Goal: Task Accomplishment & Management: Use online tool/utility

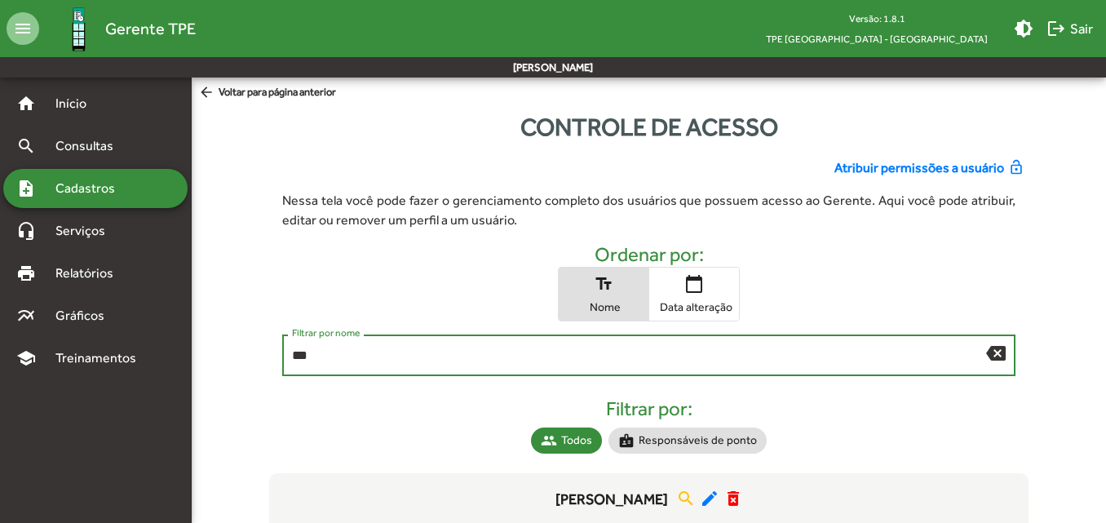
click at [355, 359] on input "***" at bounding box center [638, 355] width 693 height 15
type input "*"
click at [109, 183] on span "Cadastros" at bounding box center [91, 189] width 91 height 20
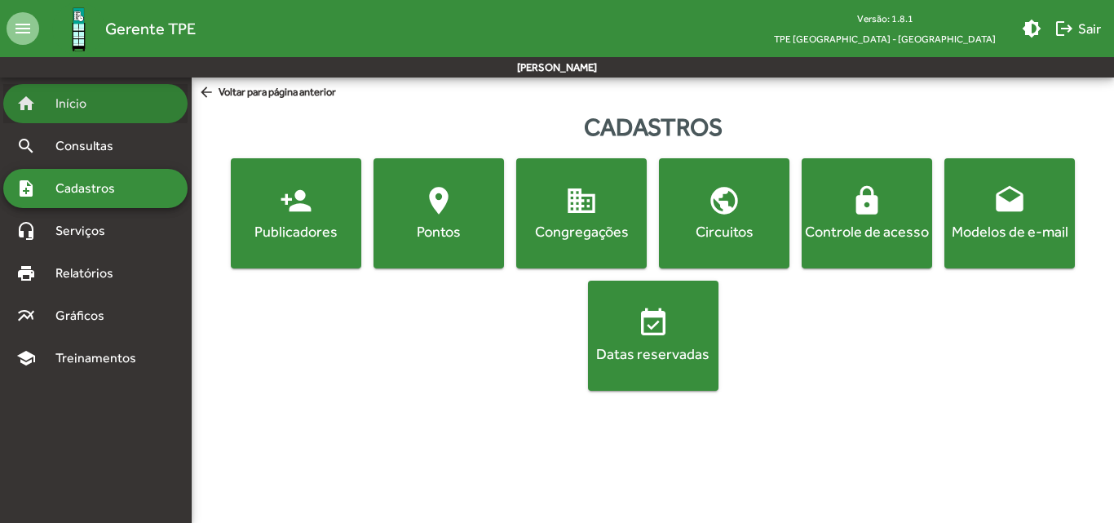
click at [86, 103] on span "Início" at bounding box center [78, 104] width 64 height 20
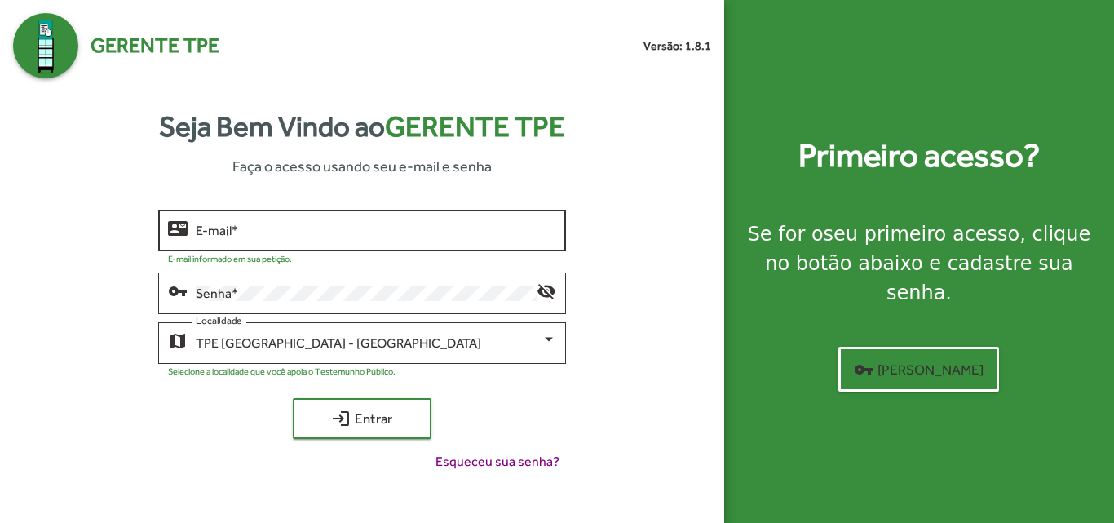
click at [401, 238] on div "E-mail *" at bounding box center [376, 228] width 360 height 45
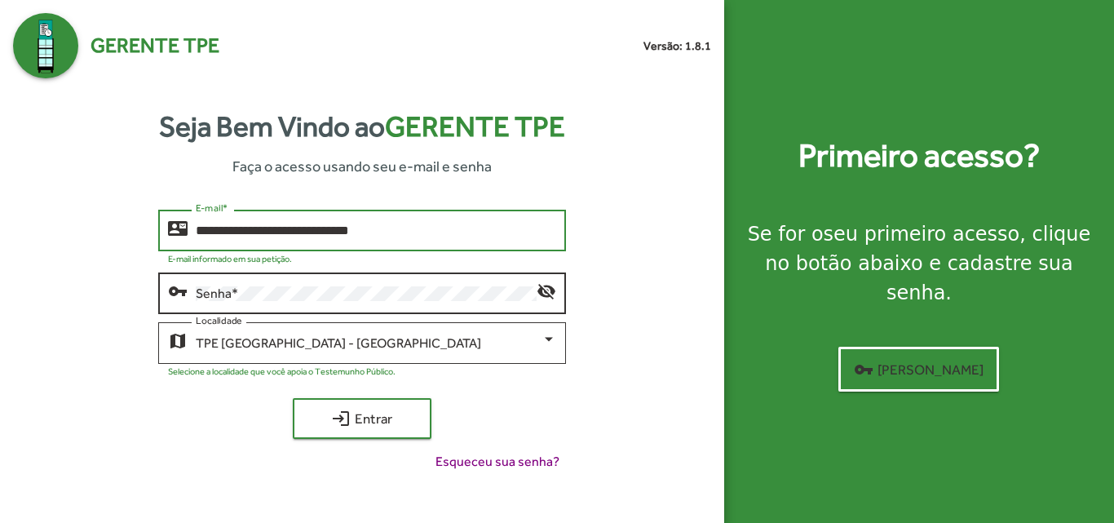
type input "**********"
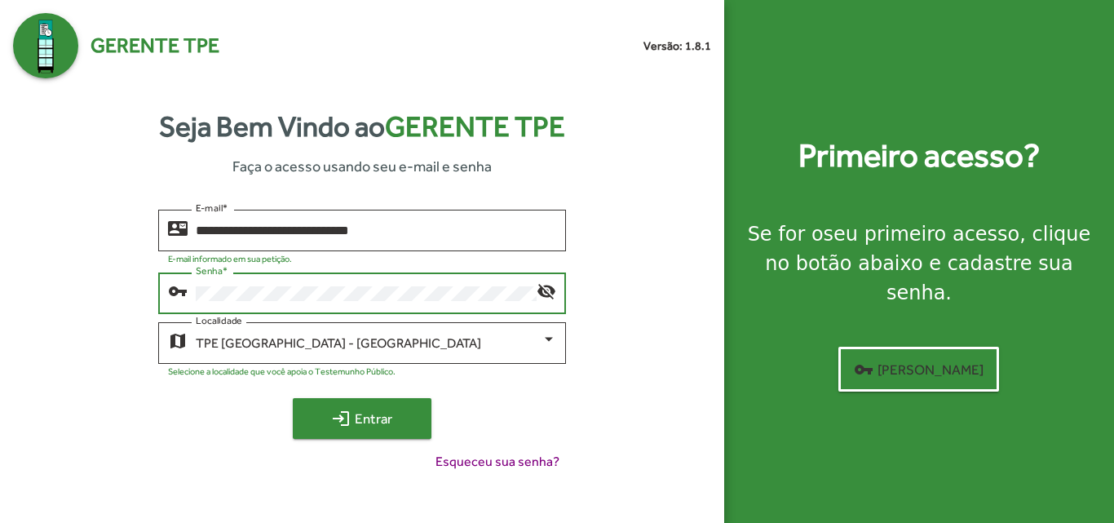
click at [400, 427] on span "login Entrar" at bounding box center [361, 418] width 109 height 29
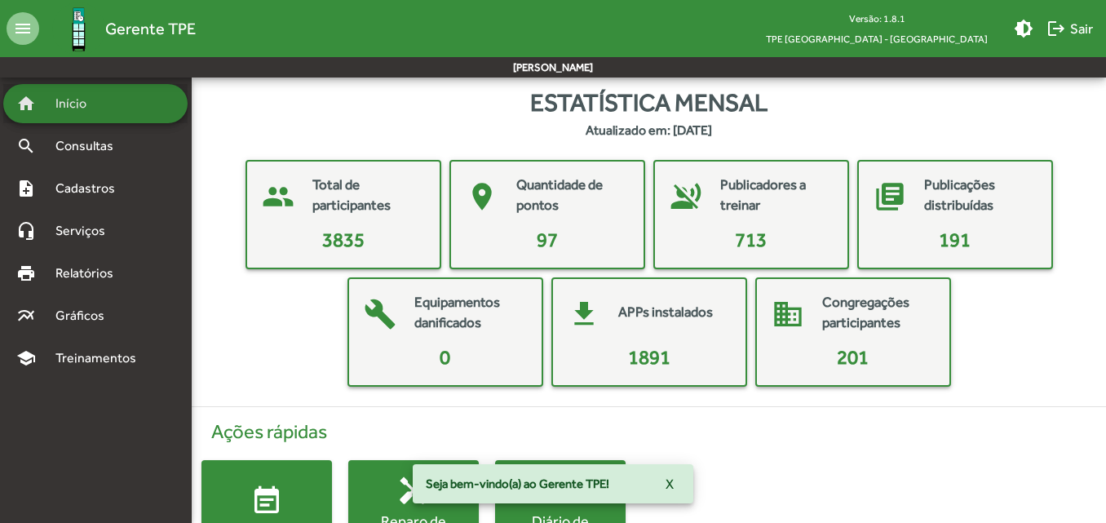
click at [69, 110] on span "Início" at bounding box center [78, 104] width 64 height 20
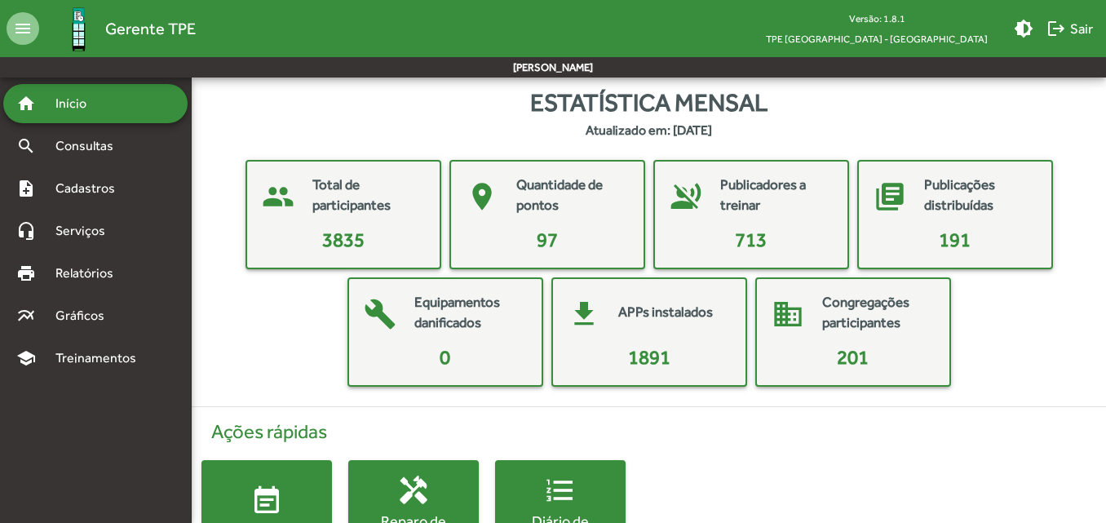
click at [69, 108] on span "Início" at bounding box center [78, 104] width 64 height 20
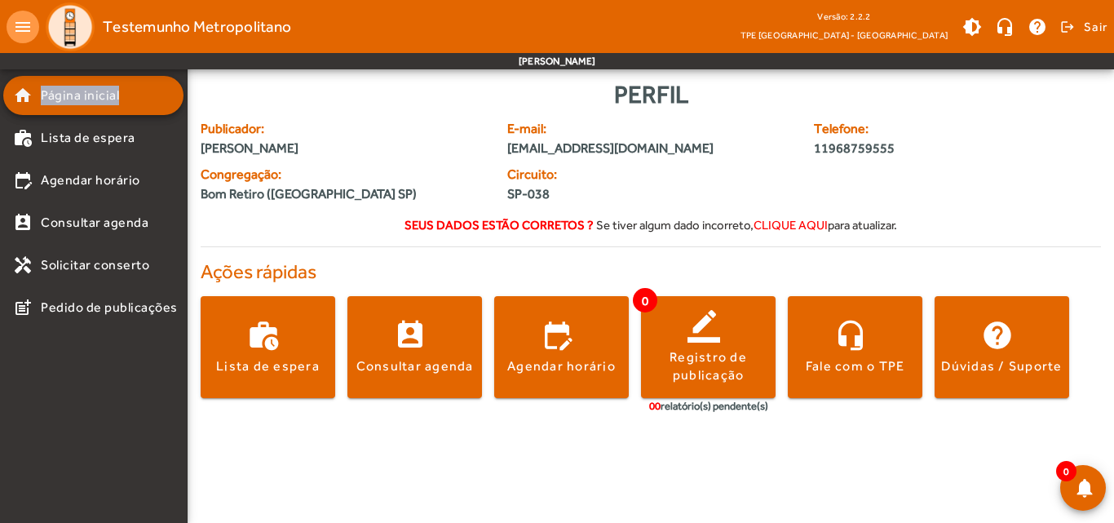
click at [83, 95] on span "Página inicial" at bounding box center [80, 96] width 78 height 20
click at [88, 96] on span "Página inicial" at bounding box center [80, 96] width 78 height 20
click at [1064, 28] on span at bounding box center [1083, 26] width 50 height 39
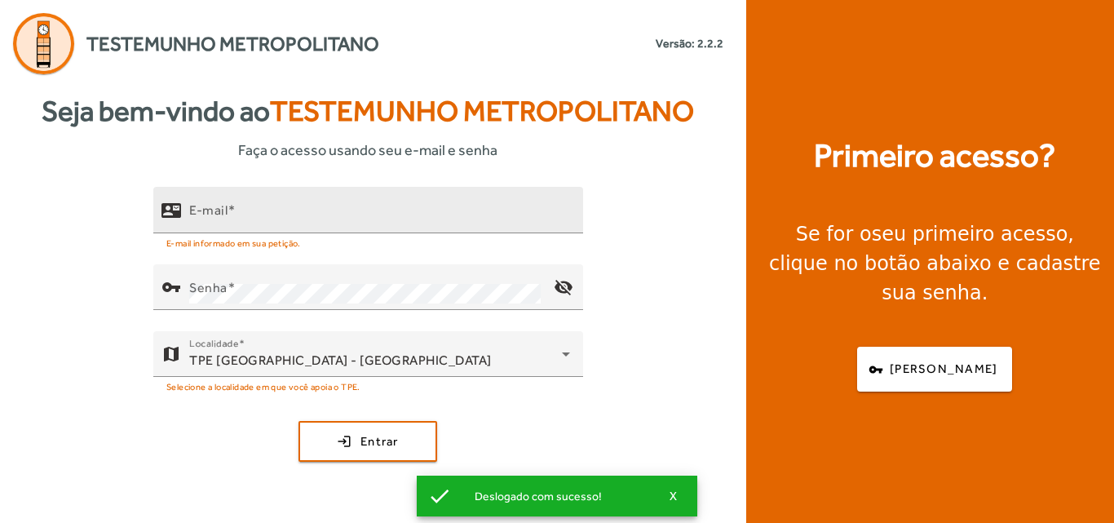
type input "**********"
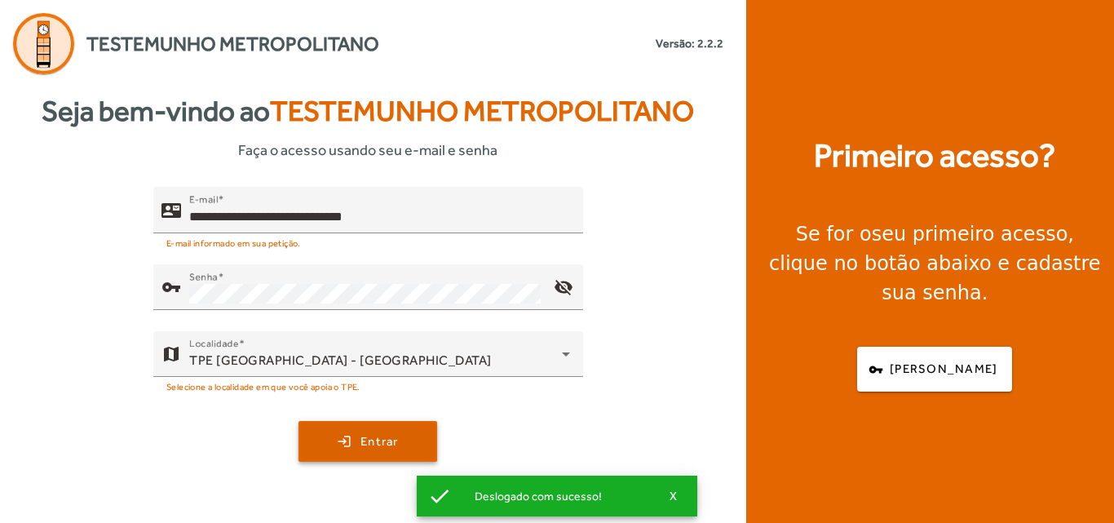
click at [365, 431] on span "submit" at bounding box center [367, 441] width 135 height 39
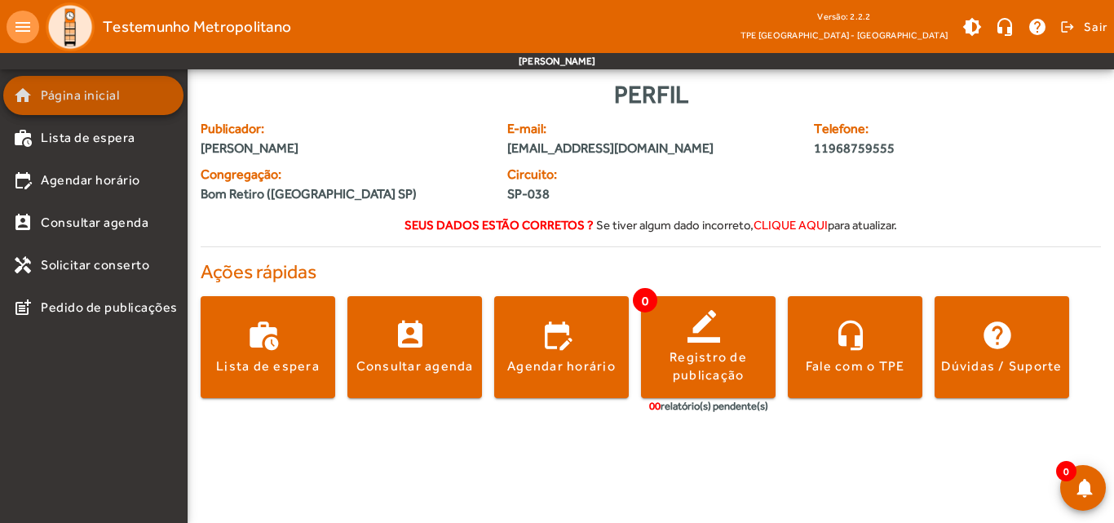
click at [91, 90] on span "Página inicial" at bounding box center [80, 96] width 78 height 20
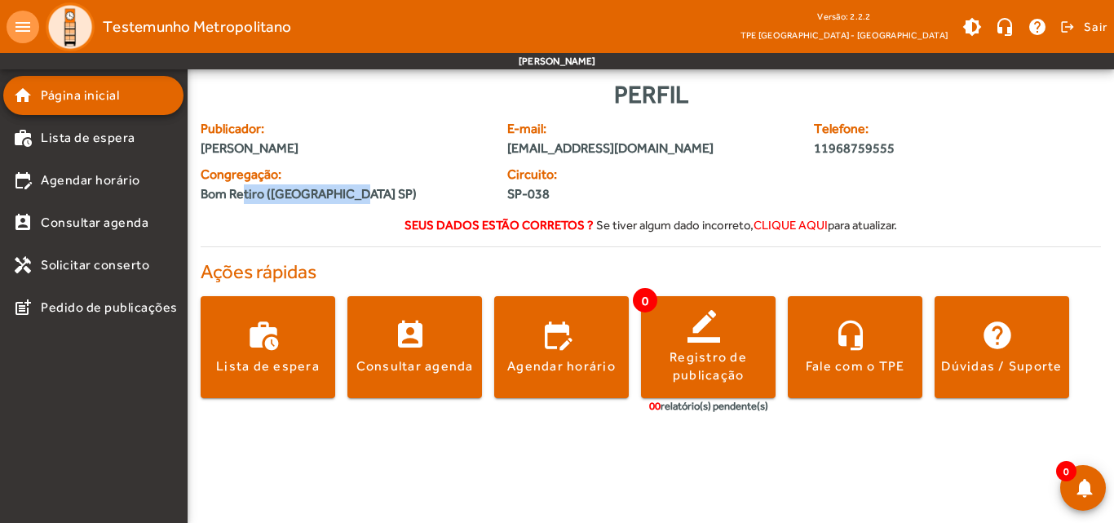
drag, startPoint x: 245, startPoint y: 195, endPoint x: 365, endPoint y: 189, distance: 119.2
click at [365, 189] on div "Bom Retiro (São Paulo SP)" at bounding box center [344, 194] width 287 height 20
click at [419, 148] on span "[PERSON_NAME]" at bounding box center [344, 149] width 287 height 20
click at [69, 90] on span "Página inicial" at bounding box center [80, 96] width 78 height 20
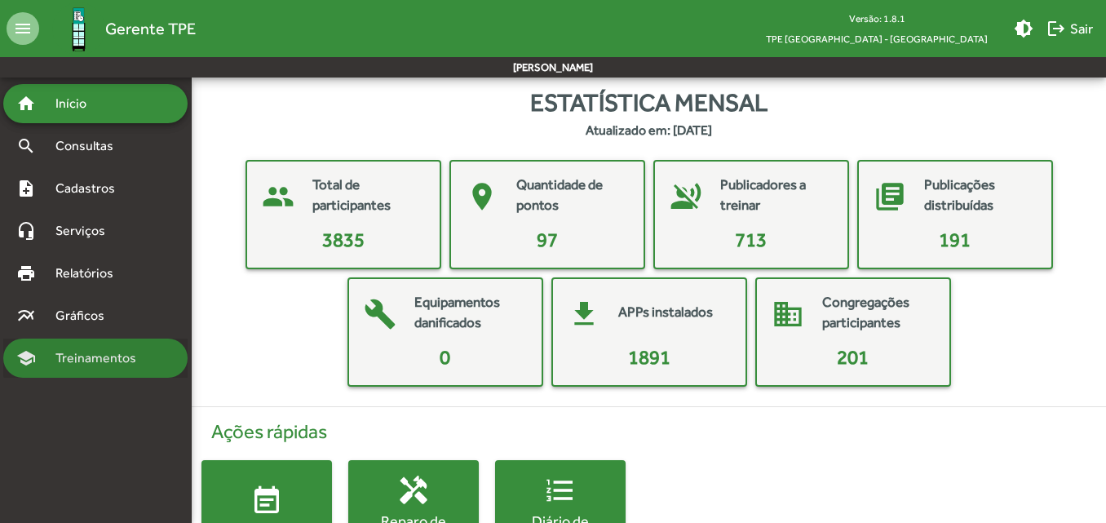
click at [134, 351] on span "Treinamentos" at bounding box center [101, 358] width 110 height 20
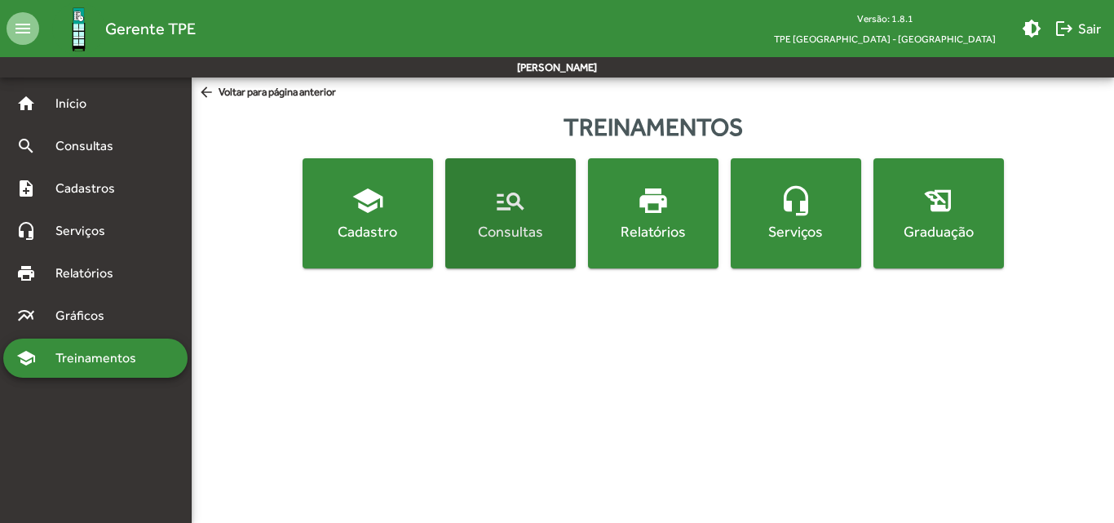
click at [511, 222] on div "Consultas" at bounding box center [511, 231] width 124 height 20
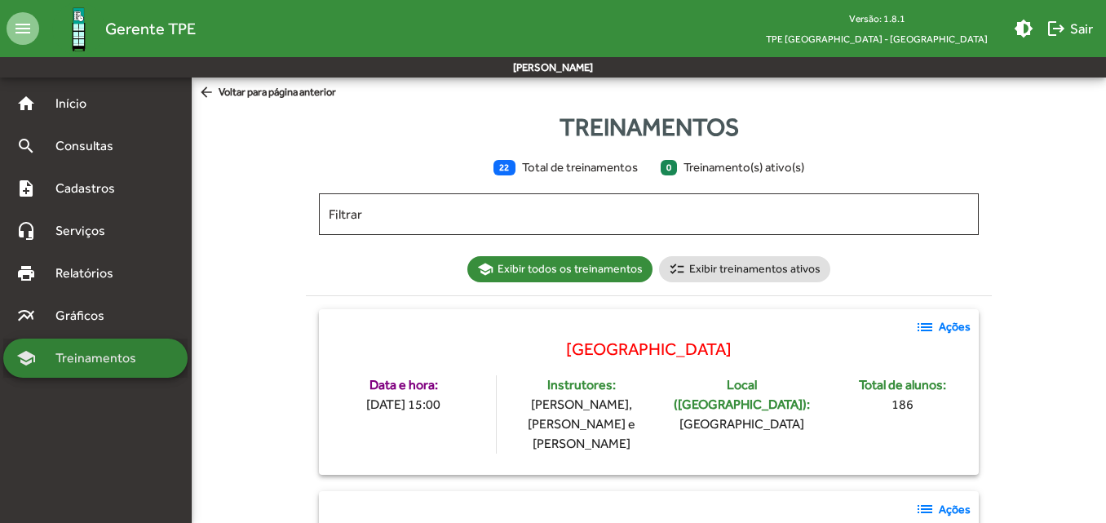
click at [90, 363] on span "Treinamentos" at bounding box center [101, 358] width 110 height 20
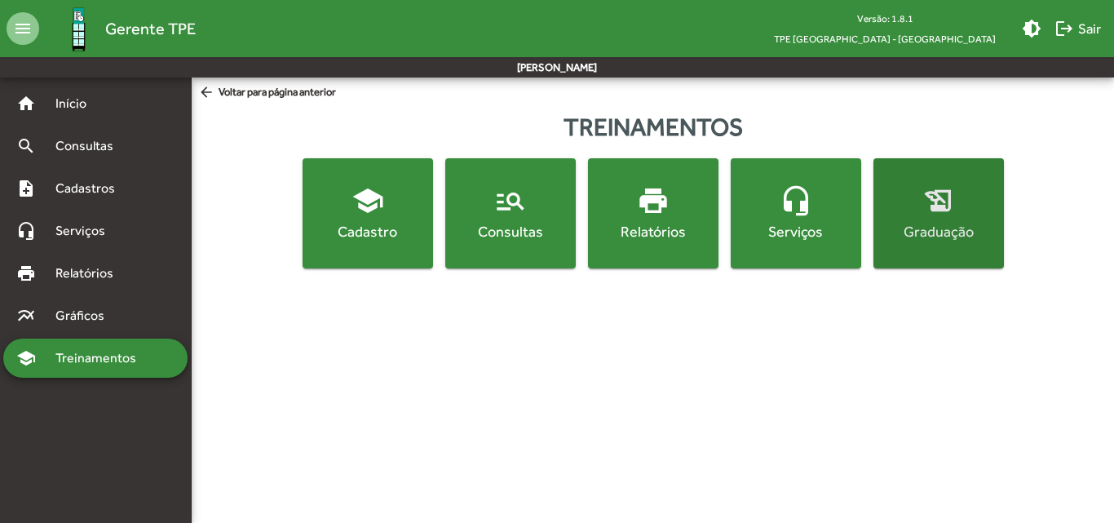
click at [925, 212] on mat-icon "history_edu" at bounding box center [938, 200] width 33 height 33
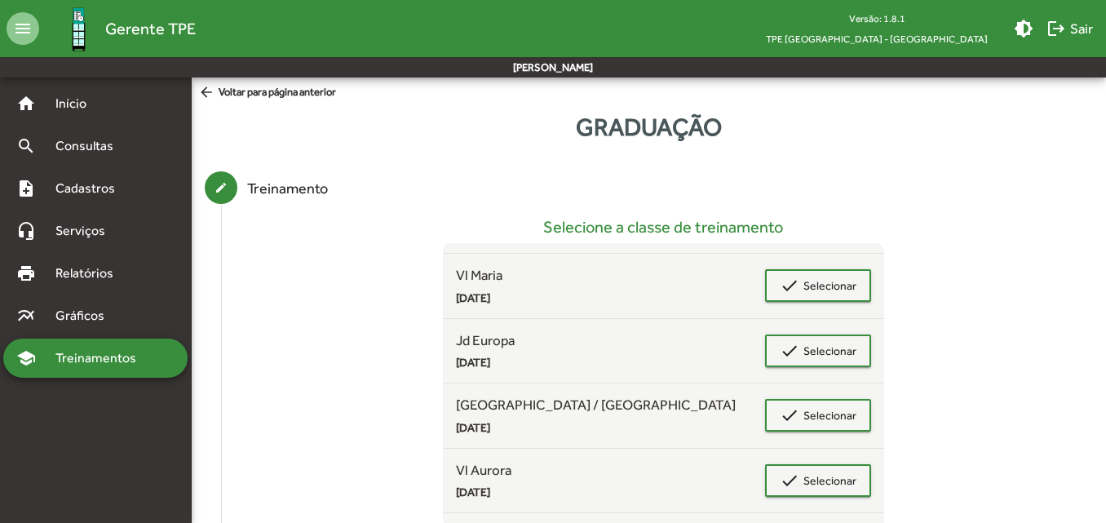
scroll to position [1140, 0]
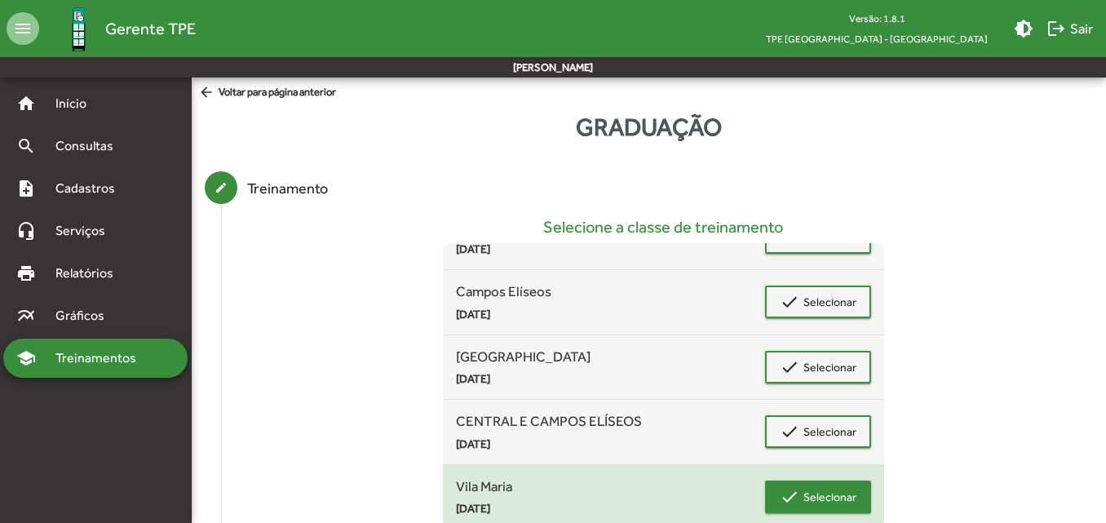
click at [831, 501] on span "Selecionar" at bounding box center [829, 496] width 53 height 29
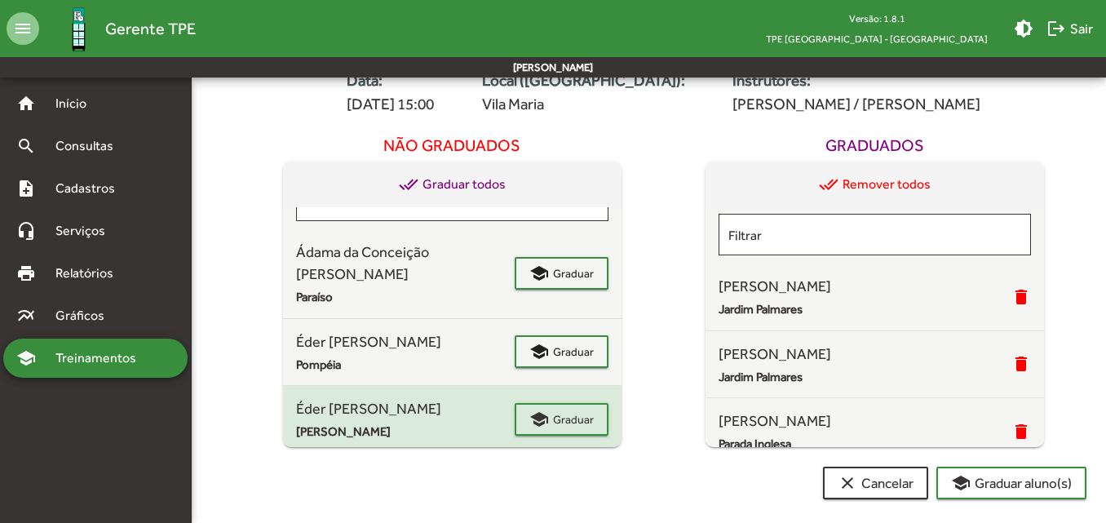
scroll to position [0, 0]
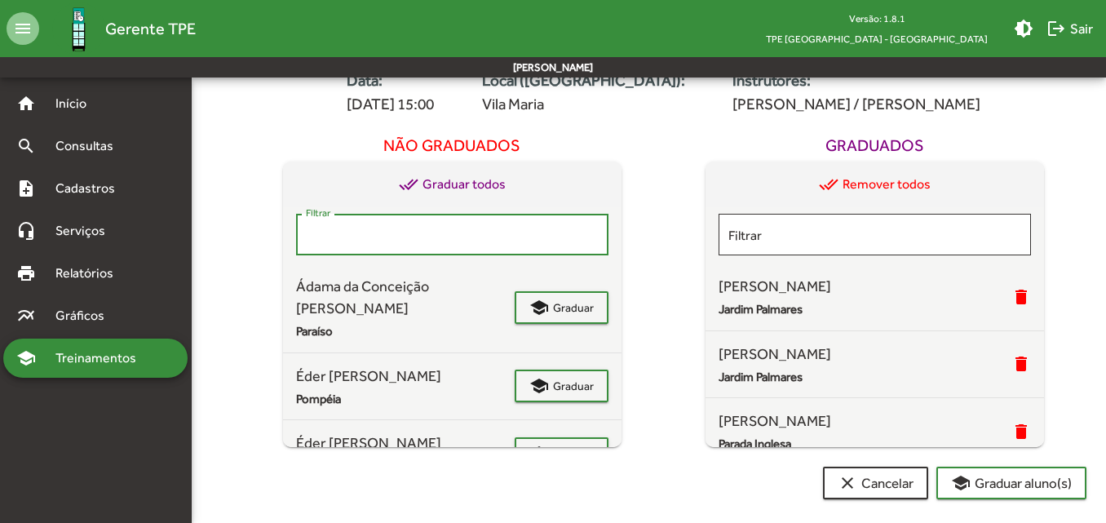
click at [409, 240] on input "Filtrar" at bounding box center [452, 235] width 293 height 15
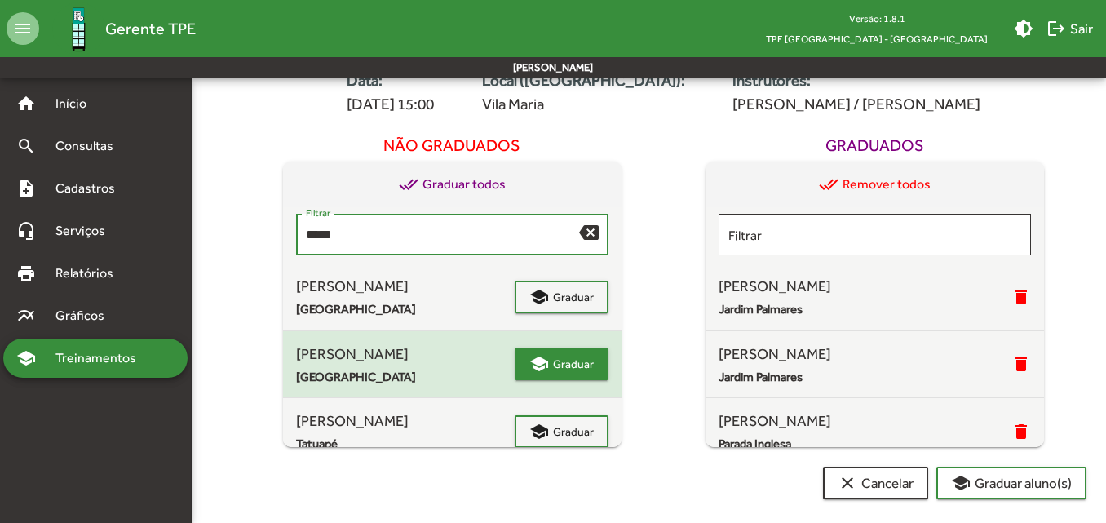
type input "*****"
click at [580, 365] on span "Graduar" at bounding box center [573, 363] width 41 height 29
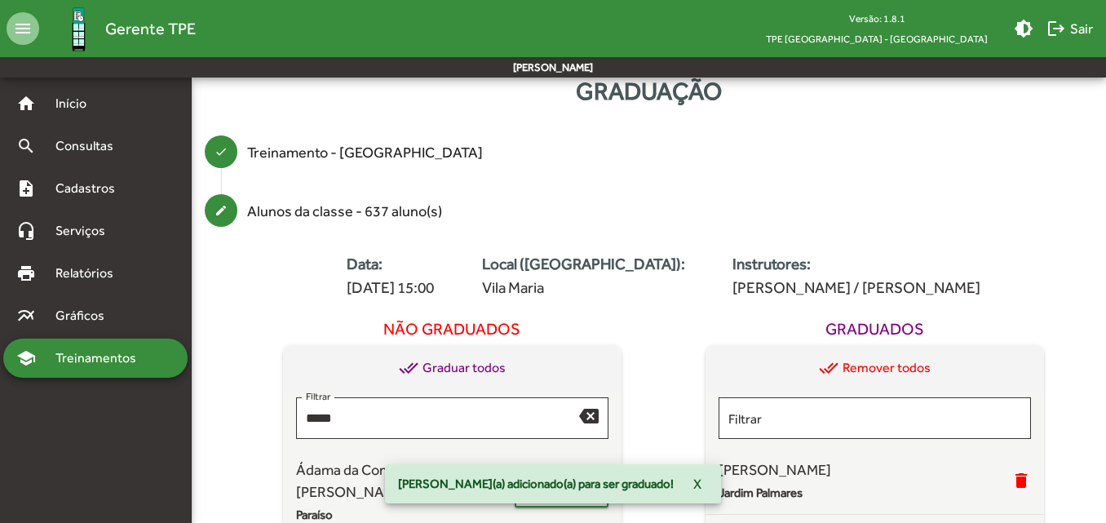
scroll to position [117, 0]
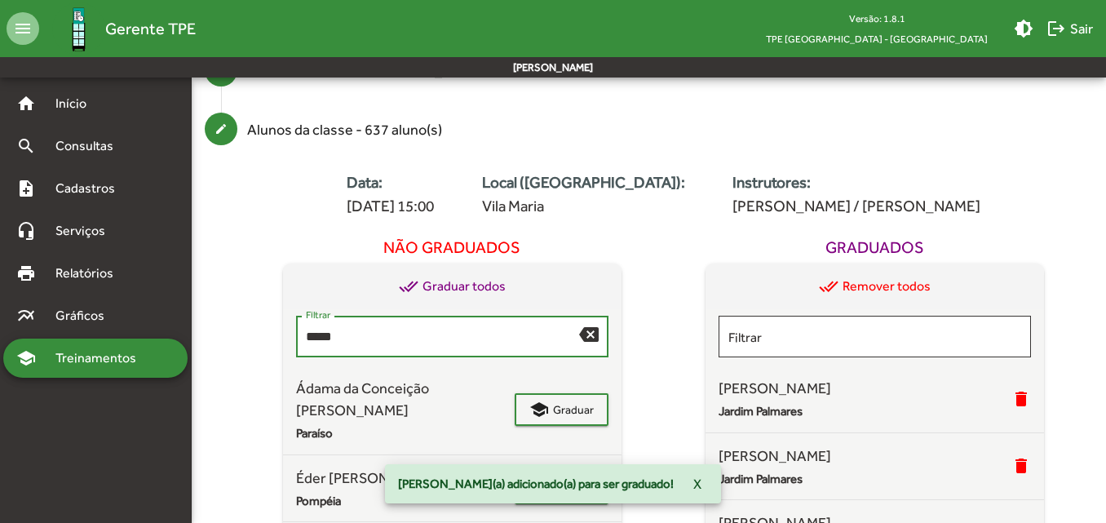
click at [432, 337] on input "*****" at bounding box center [442, 336] width 273 height 15
drag, startPoint x: 432, startPoint y: 337, endPoint x: 280, endPoint y: 320, distance: 153.4
click at [280, 320] on div "Não graduados done_all Graduar todos ***** Filtrar backspace Ádama da Conceição…" at bounding box center [452, 390] width 423 height 318
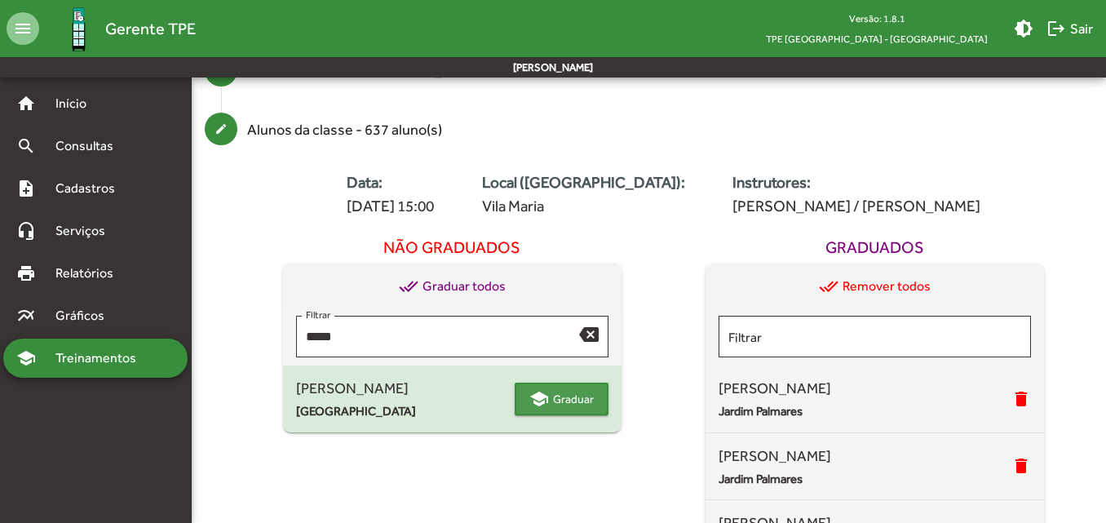
click at [551, 398] on span "school Graduar" at bounding box center [561, 398] width 64 height 29
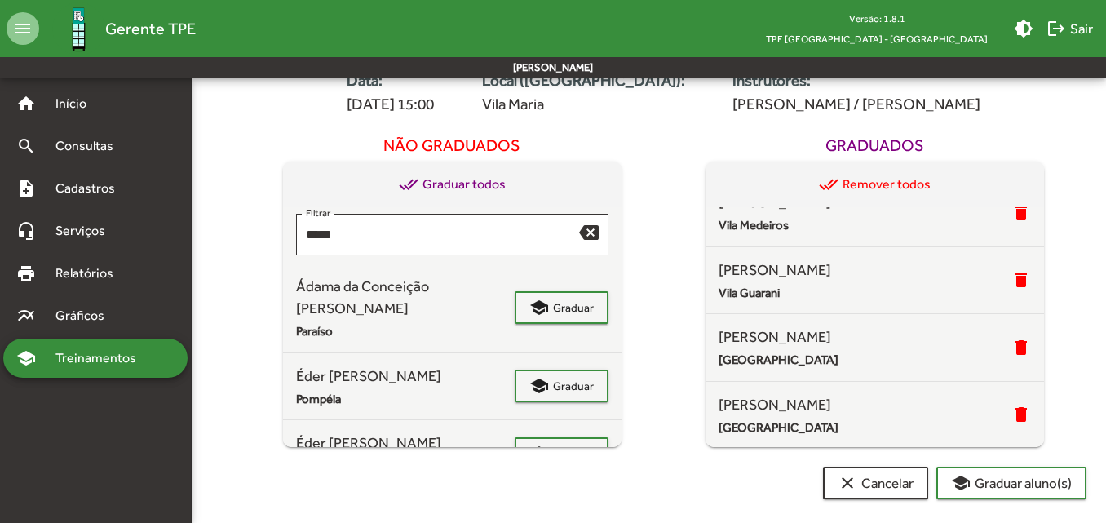
scroll to position [1027, 0]
click at [1019, 479] on span "school Graduar aluno(s)" at bounding box center [1011, 482] width 121 height 29
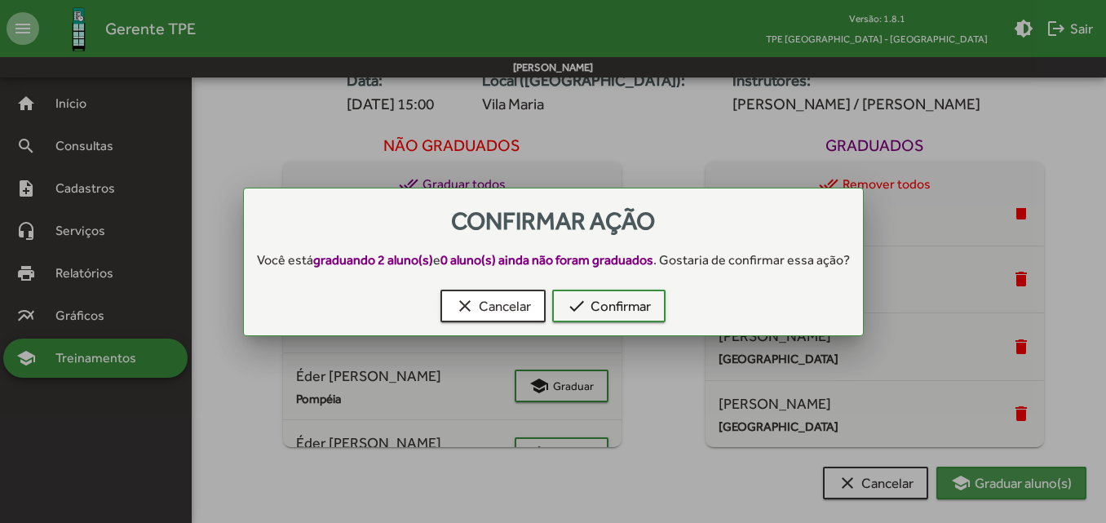
scroll to position [0, 0]
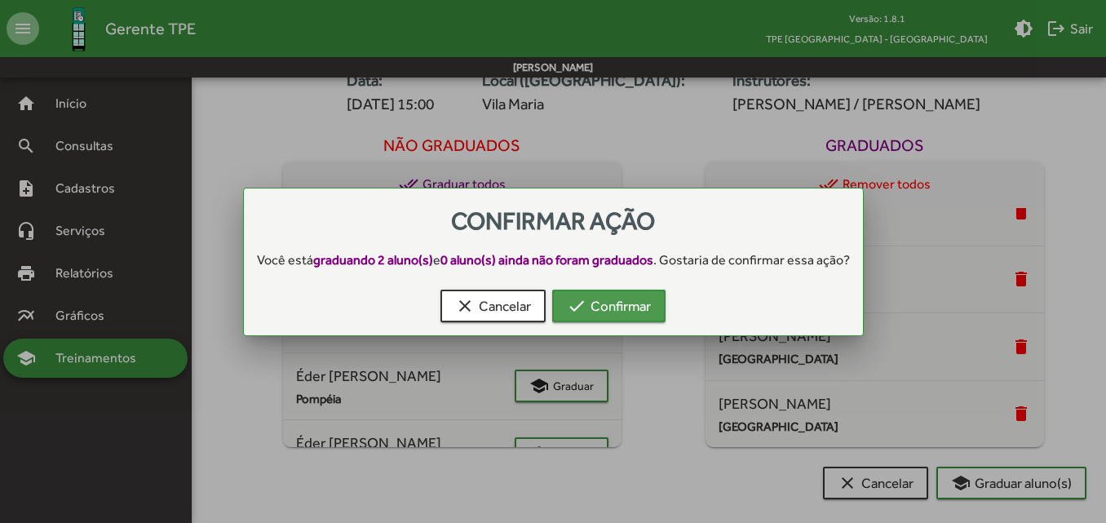
click at [621, 304] on span "check Confirmar" at bounding box center [609, 305] width 84 height 29
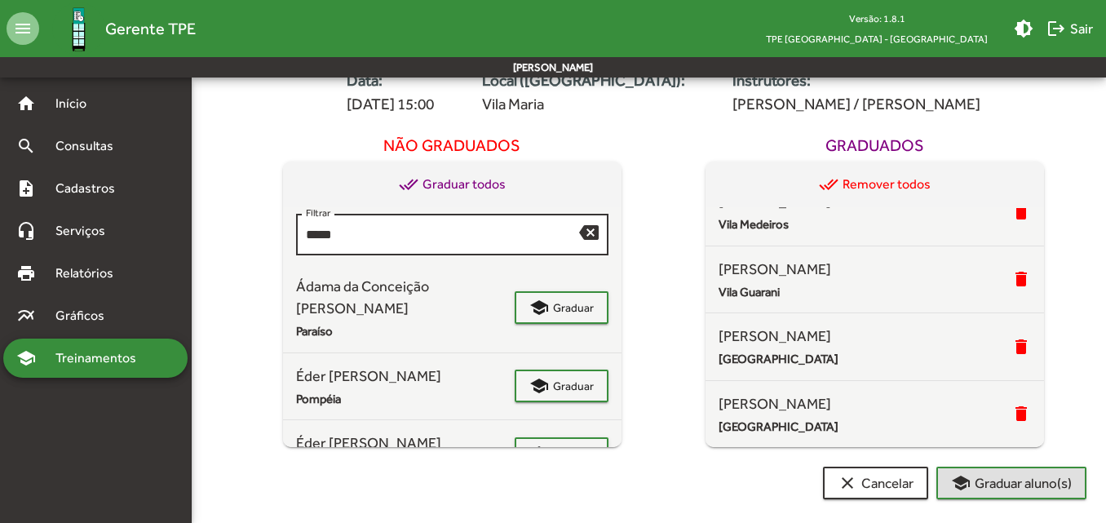
click at [405, 241] on input "*****" at bounding box center [442, 235] width 273 height 15
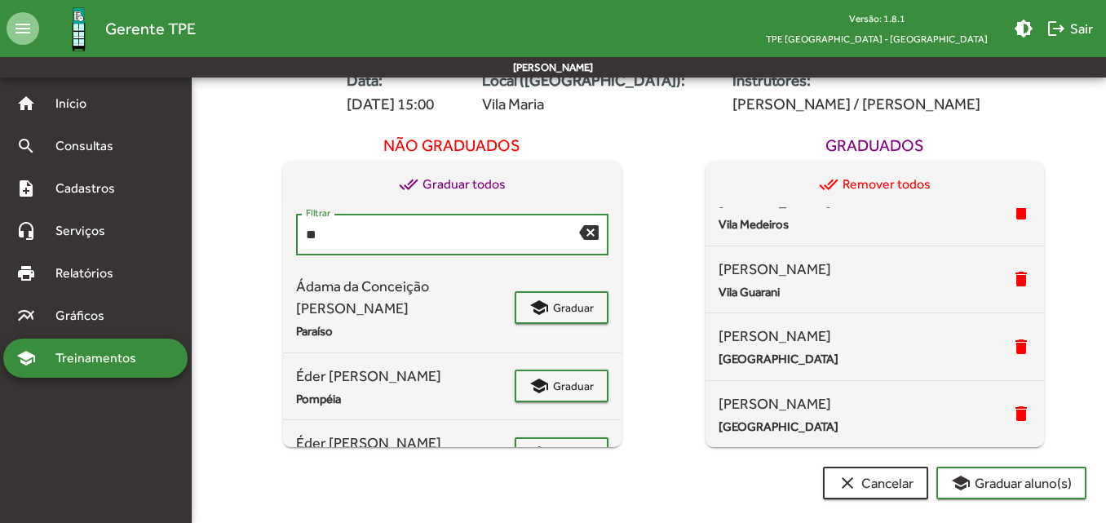
type input "*"
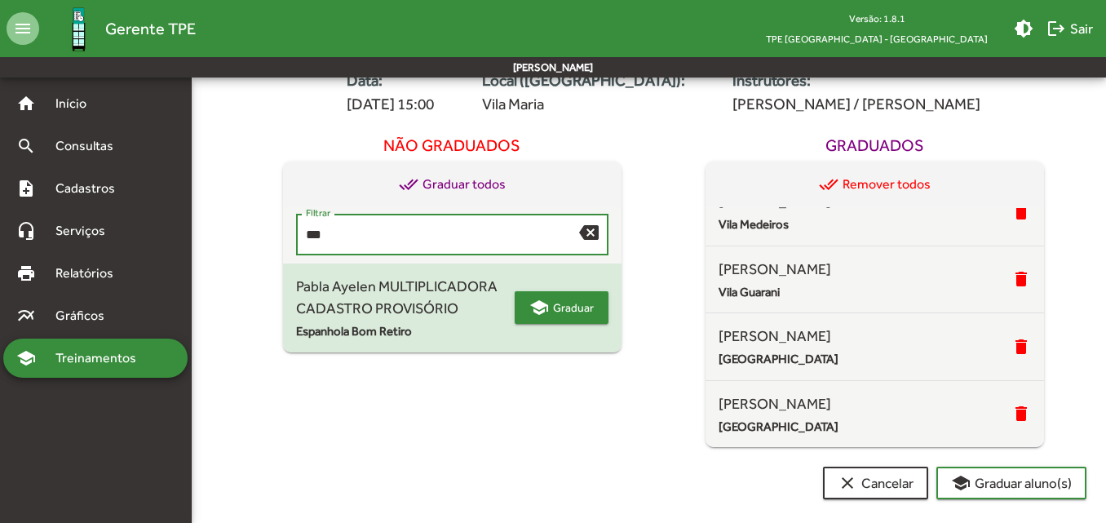
type input "***"
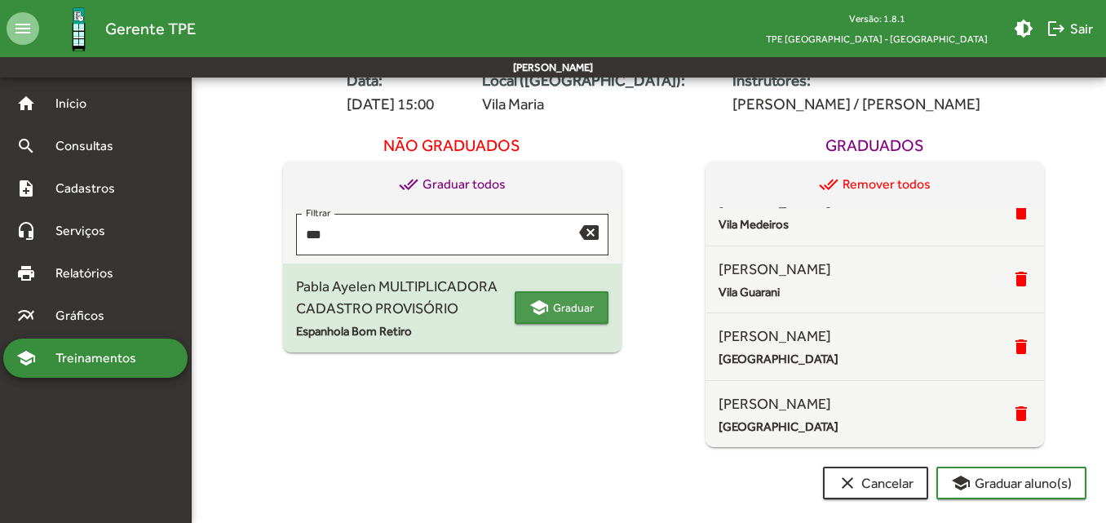
click at [554, 301] on span "Graduar" at bounding box center [573, 307] width 41 height 29
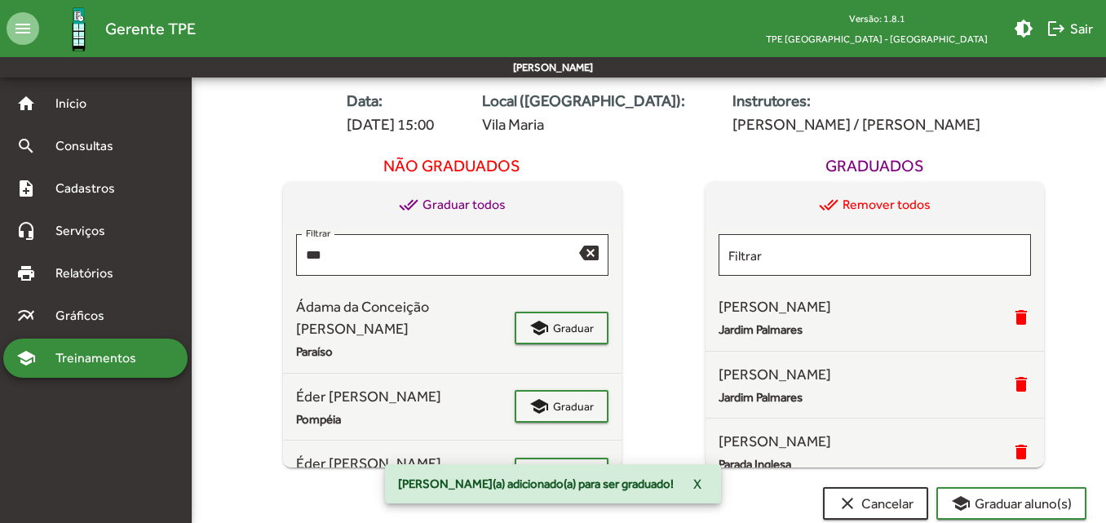
scroll to position [219, 0]
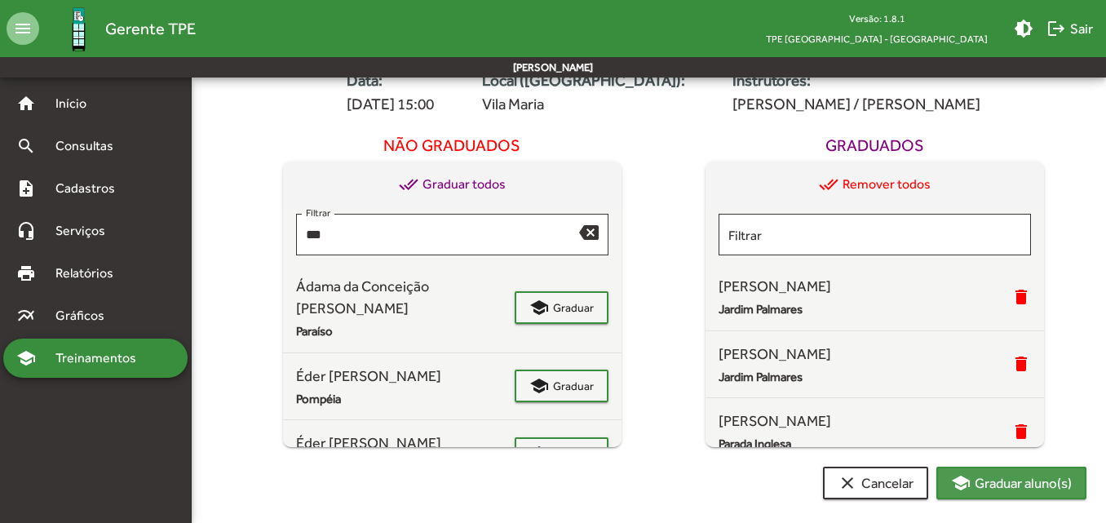
click at [997, 478] on span "school Graduar aluno(s)" at bounding box center [1011, 482] width 121 height 29
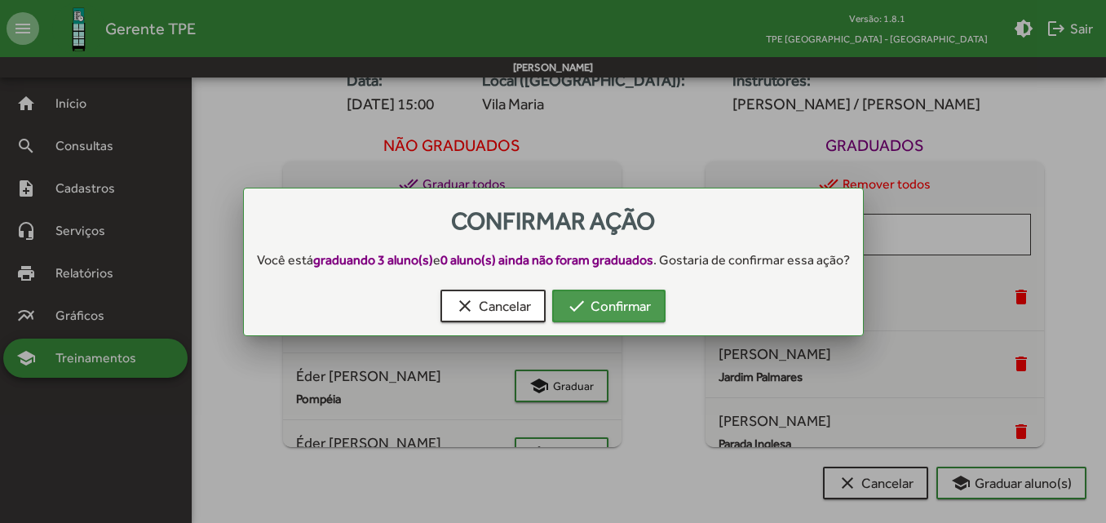
click at [622, 307] on span "check Confirmar" at bounding box center [609, 305] width 84 height 29
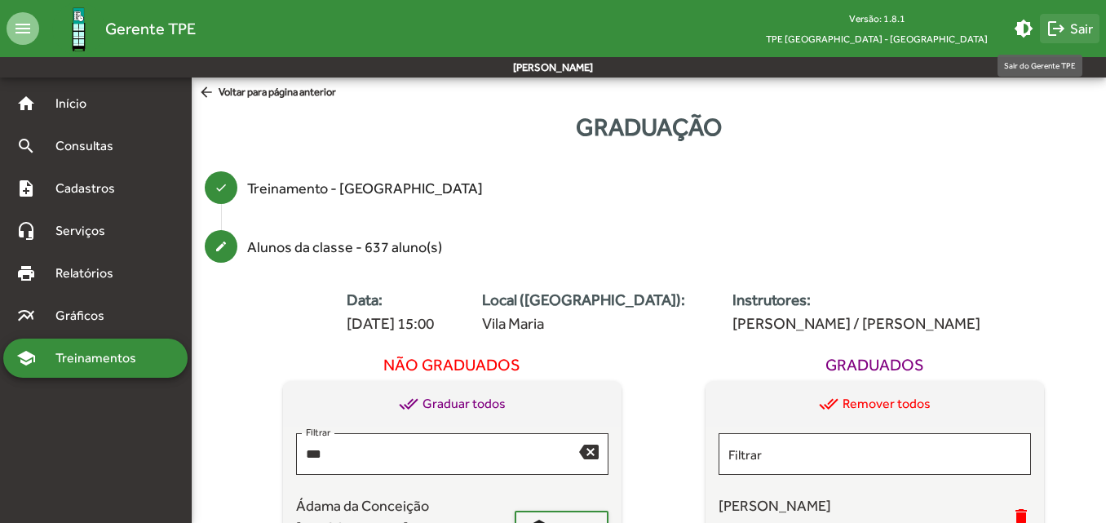
click at [1070, 29] on span "logout Sair" at bounding box center [1069, 28] width 46 height 29
